Goal: Find specific page/section: Find specific page/section

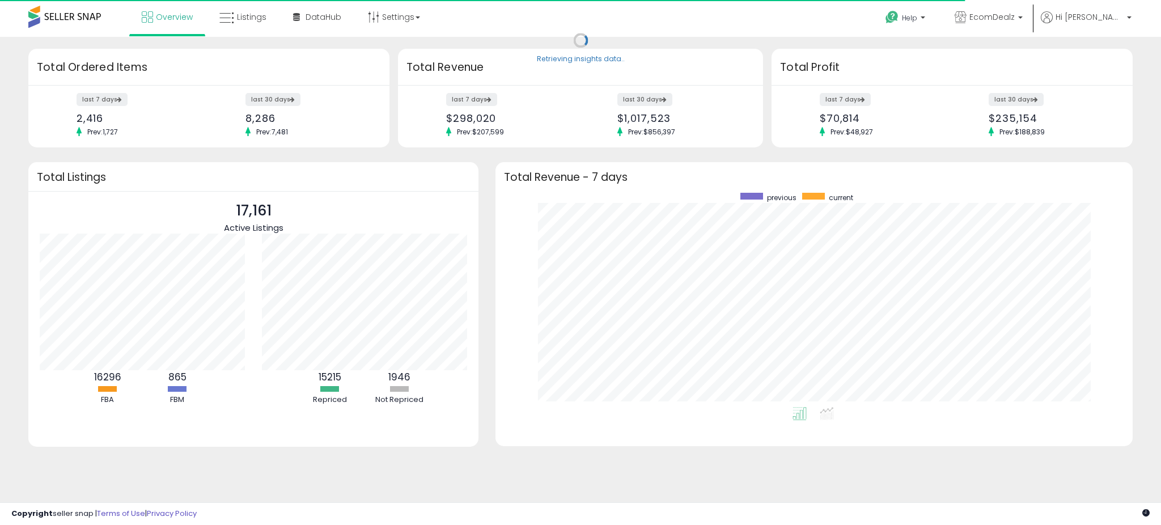
scroll to position [214, 614]
click at [234, 9] on link "Listings" at bounding box center [243, 17] width 64 height 34
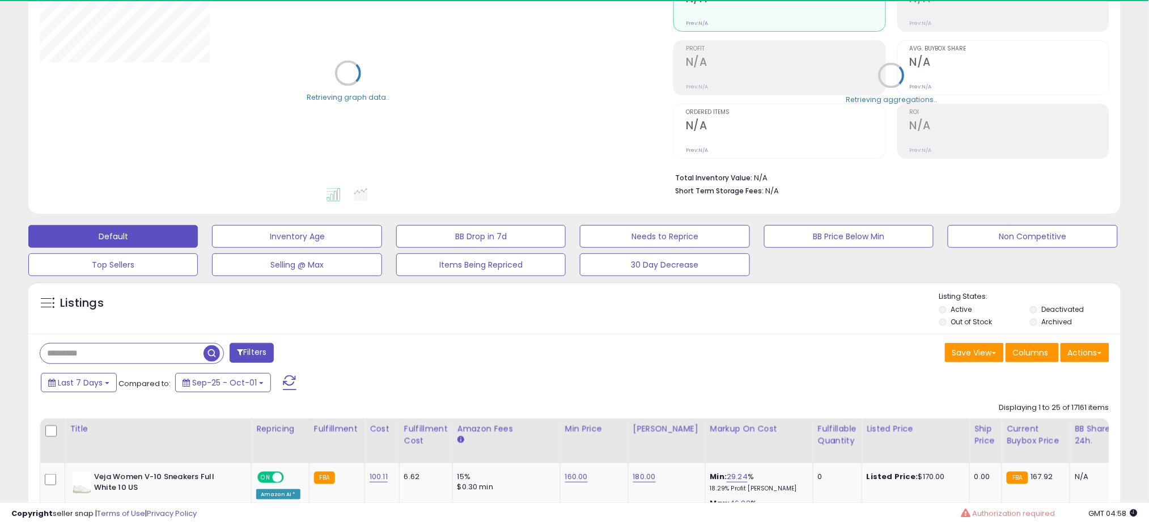
scroll to position [138, 0]
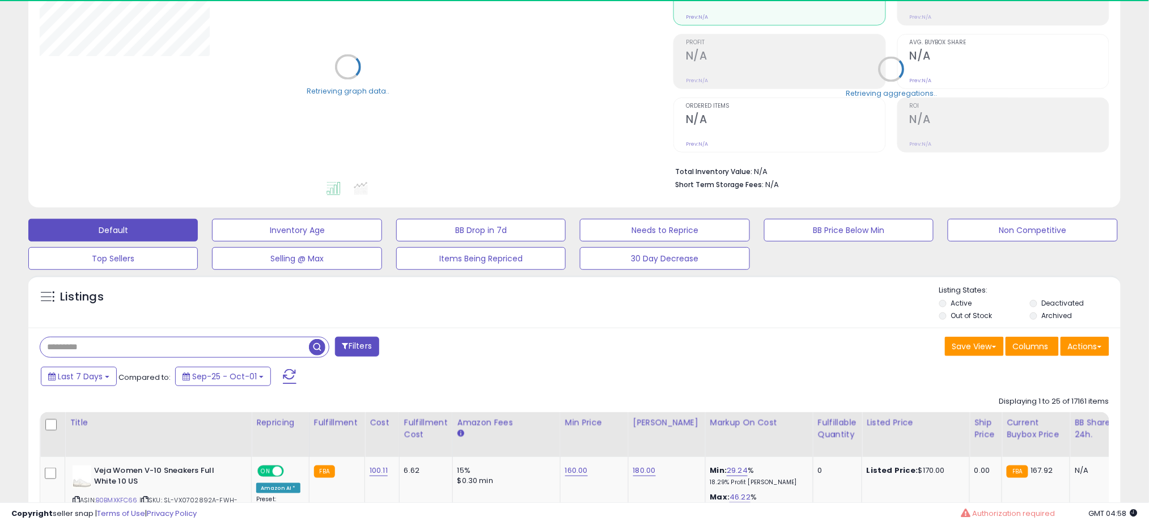
click at [116, 348] on input "text" at bounding box center [174, 347] width 269 height 20
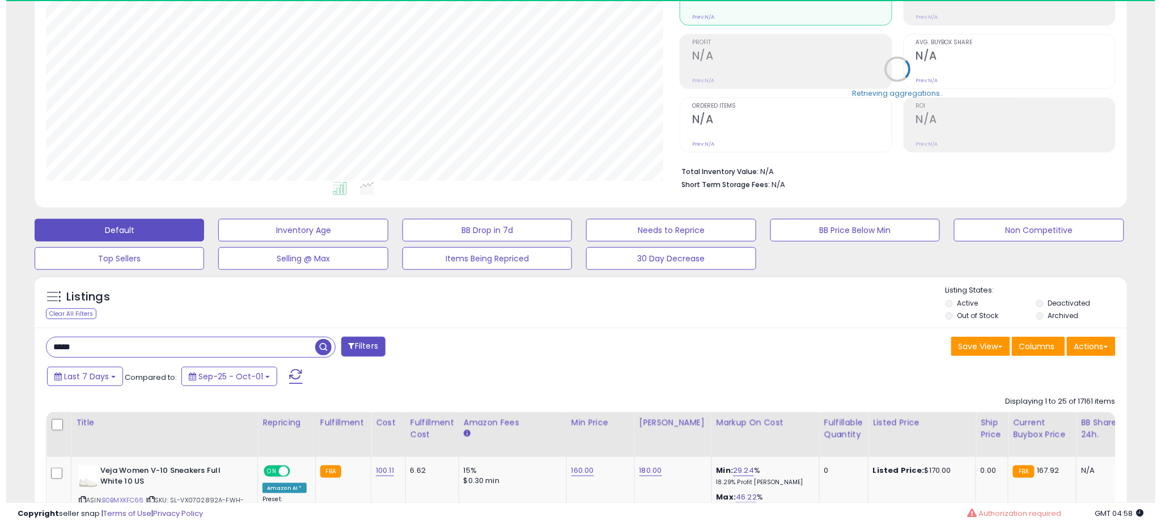
scroll to position [232, 634]
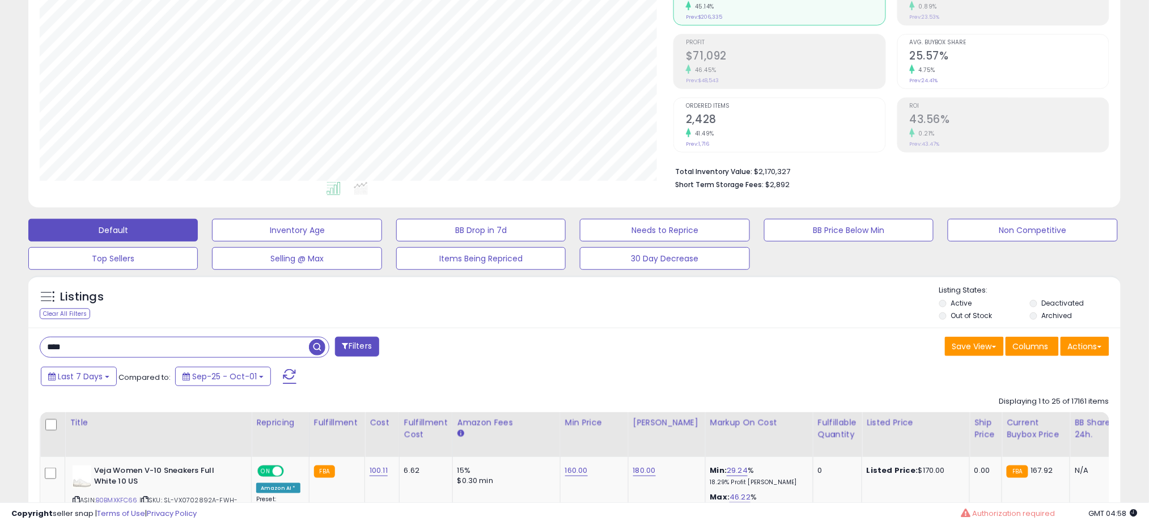
type input "****"
click at [319, 349] on span "button" at bounding box center [317, 347] width 16 height 16
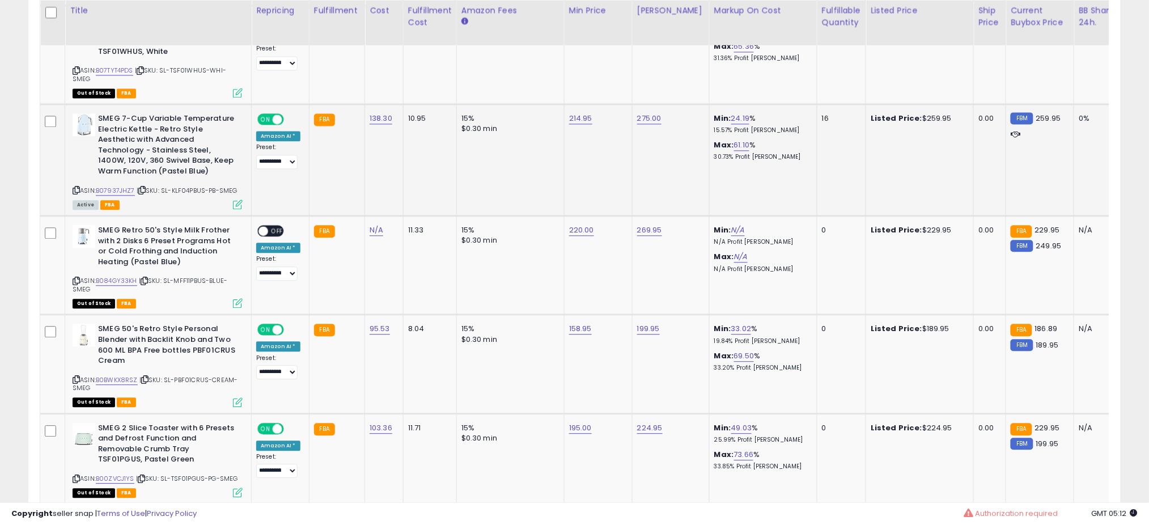
scroll to position [2569, 0]
